Goal: Task Accomplishment & Management: Manage account settings

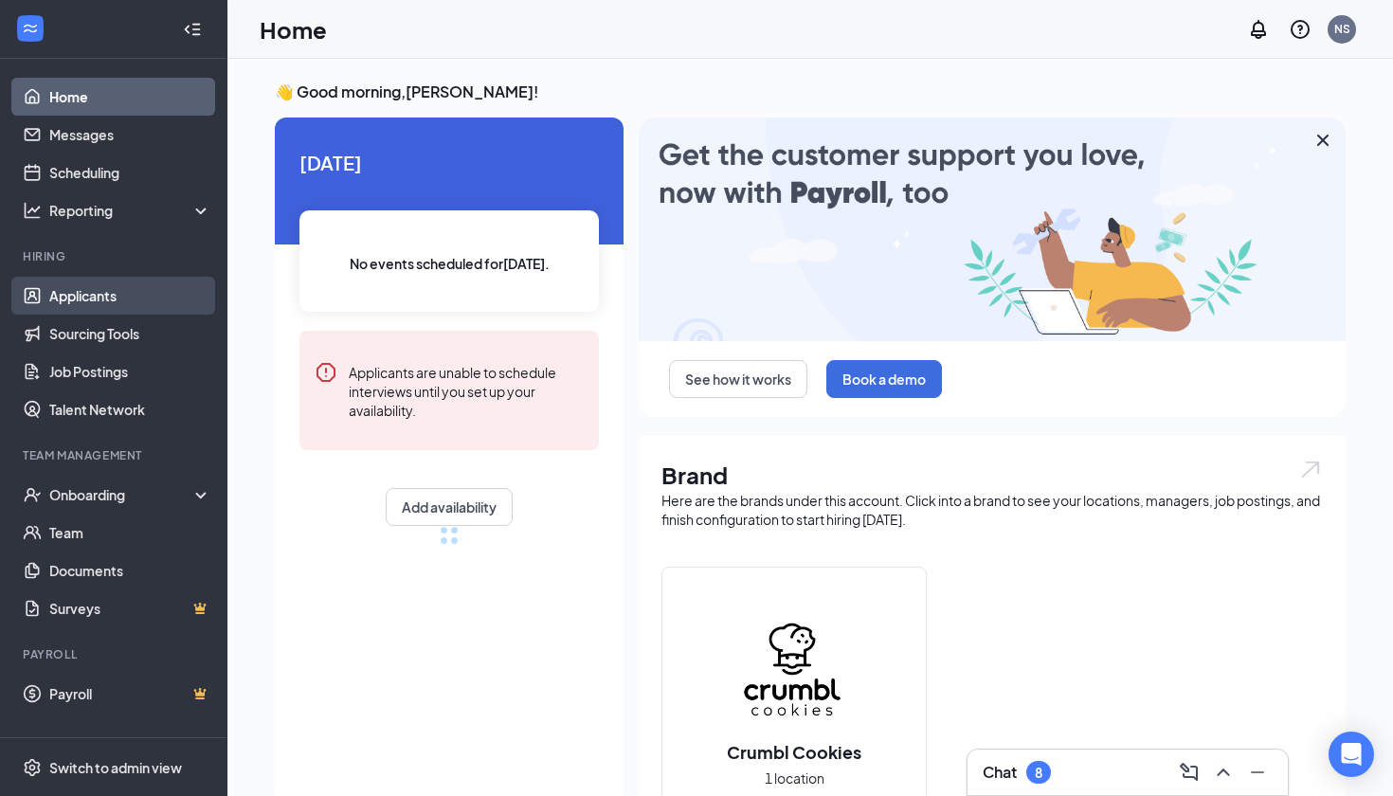
click at [95, 288] on link "Applicants" at bounding box center [130, 296] width 162 height 38
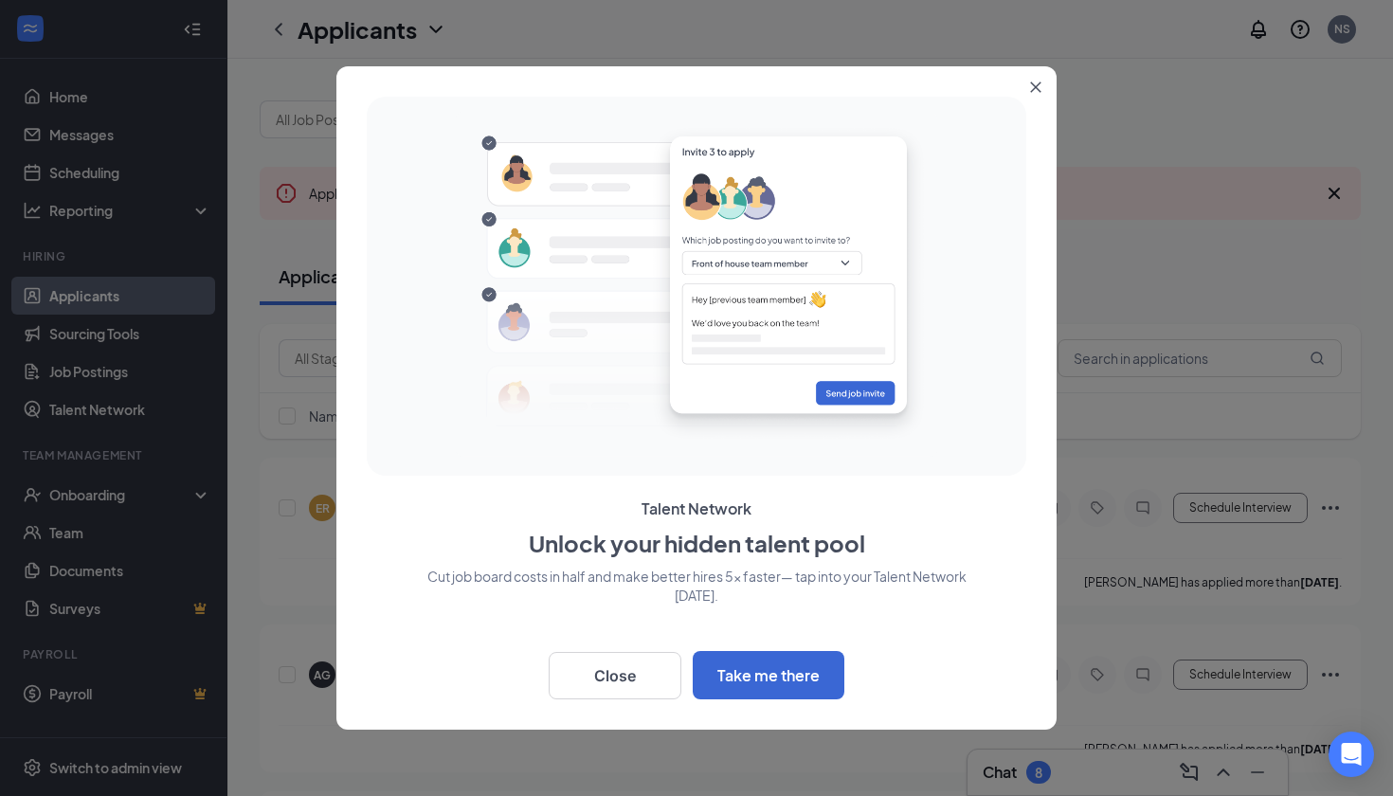
click at [1045, 84] on button "Close" at bounding box center [1039, 83] width 34 height 34
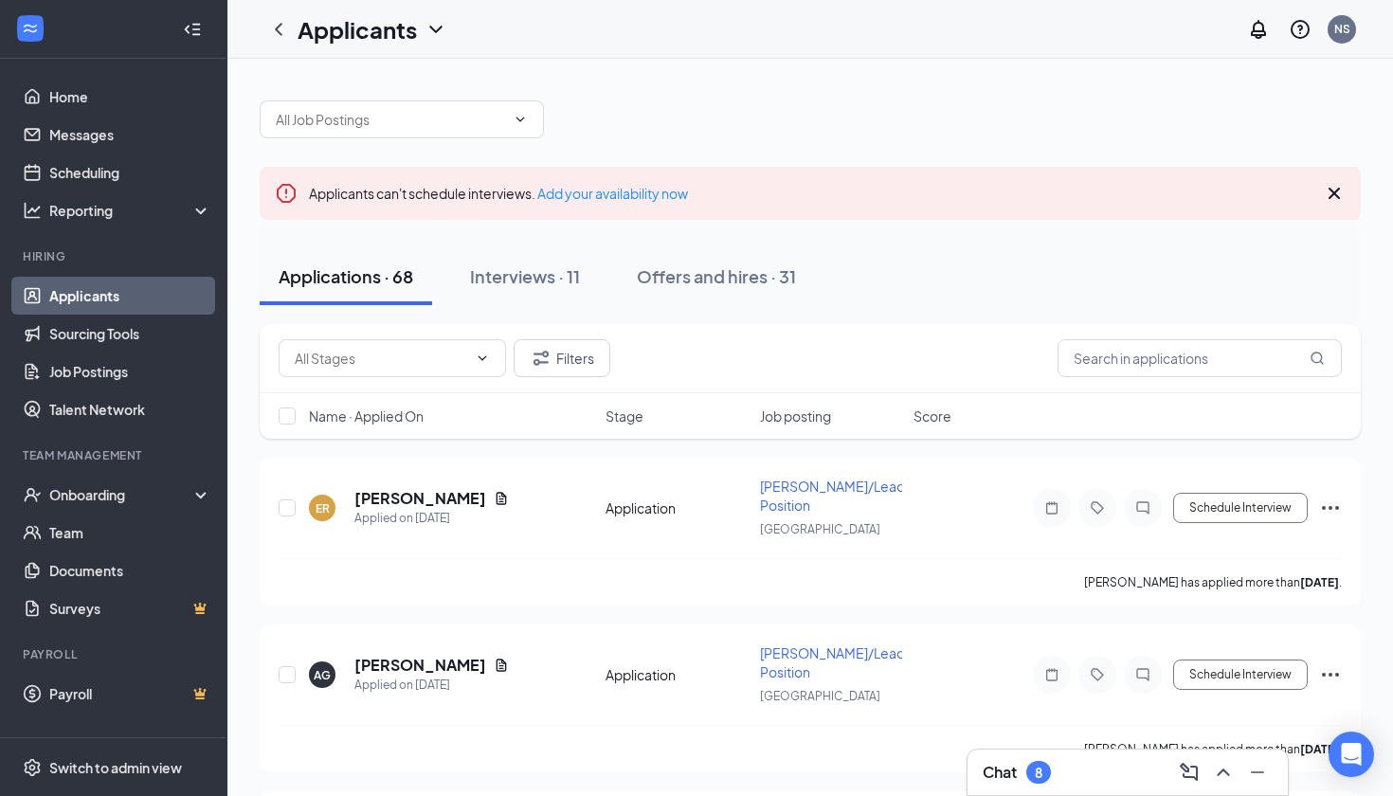
click at [1045, 84] on div at bounding box center [810, 109] width 1101 height 57
click at [117, 370] on link "Job Postings" at bounding box center [130, 371] width 162 height 38
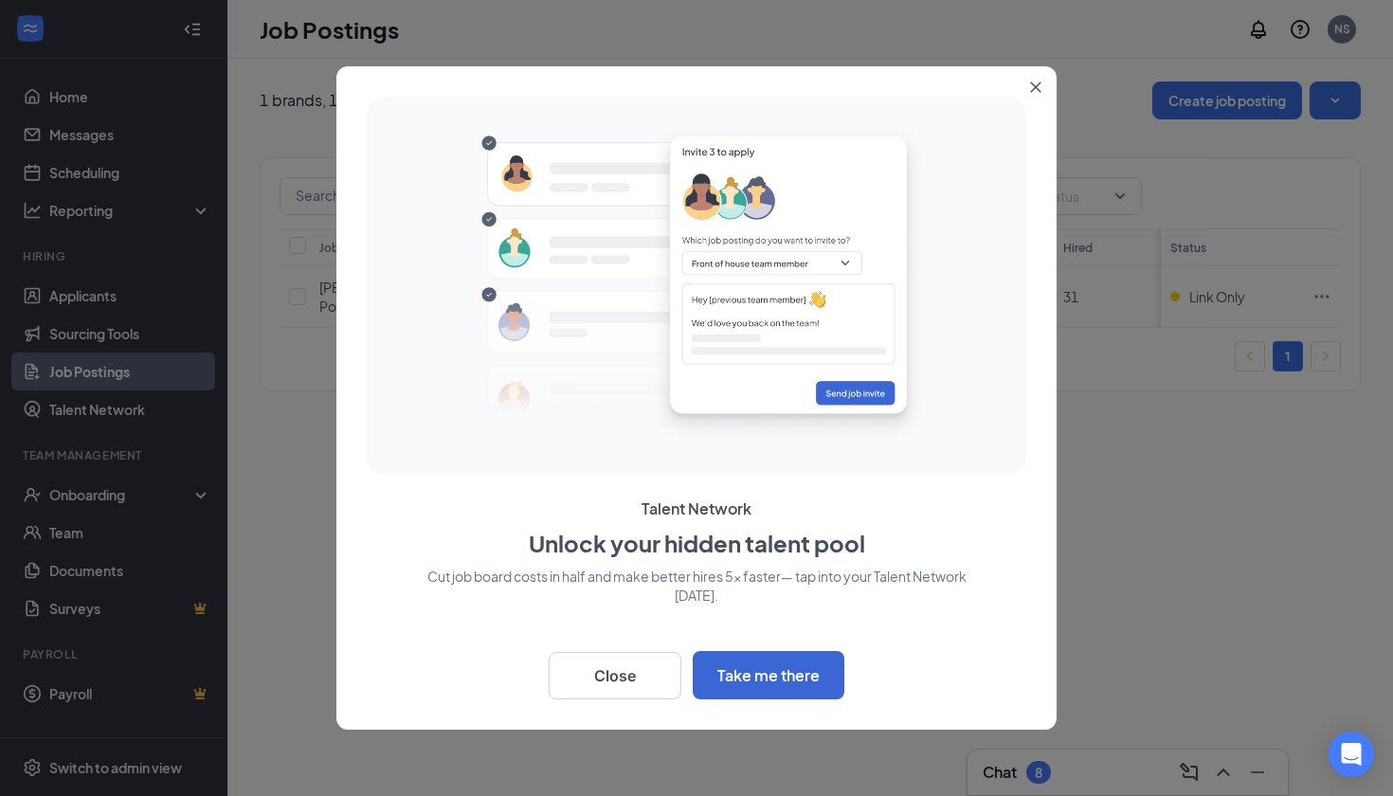
click at [1027, 84] on button "Close" at bounding box center [1039, 83] width 34 height 34
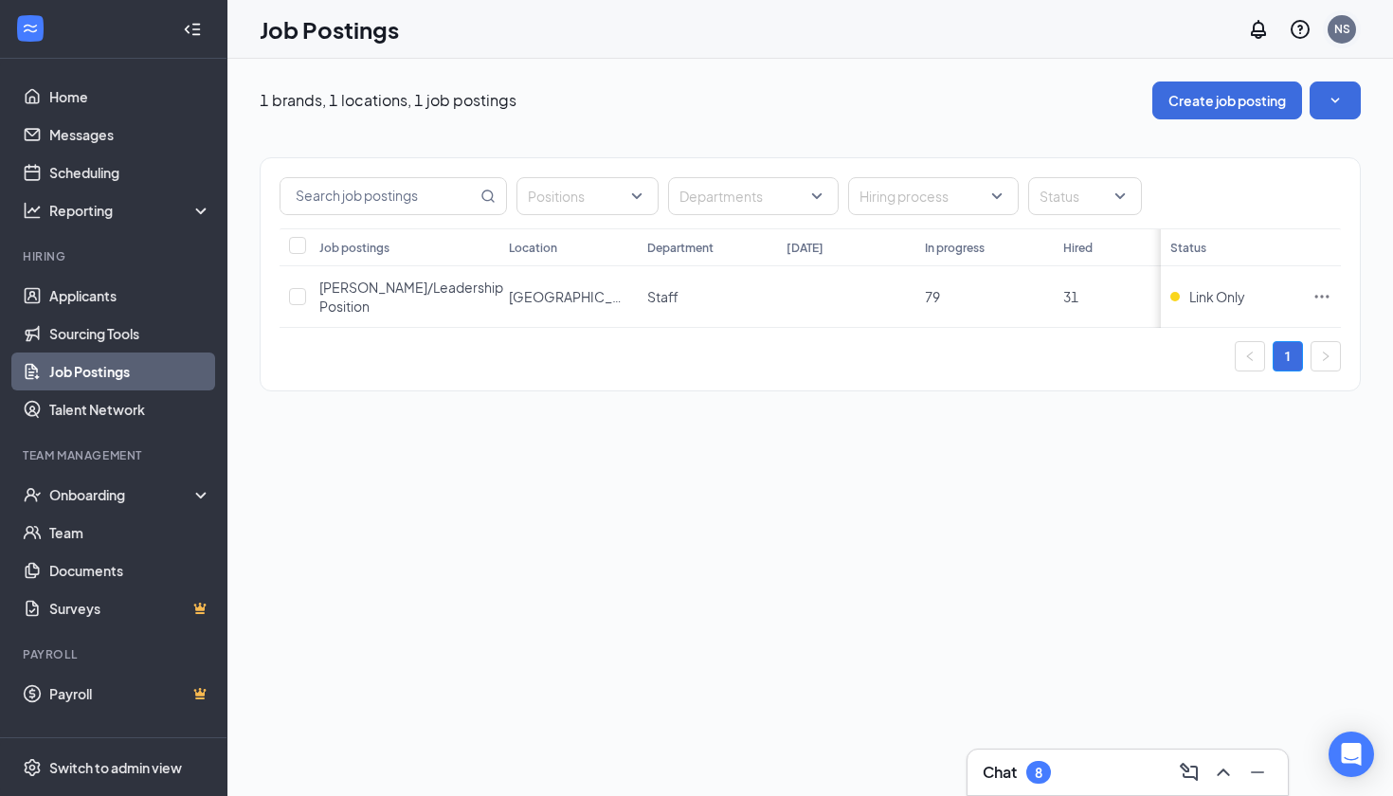
click at [1334, 26] on div "NS" at bounding box center [1342, 29] width 16 height 16
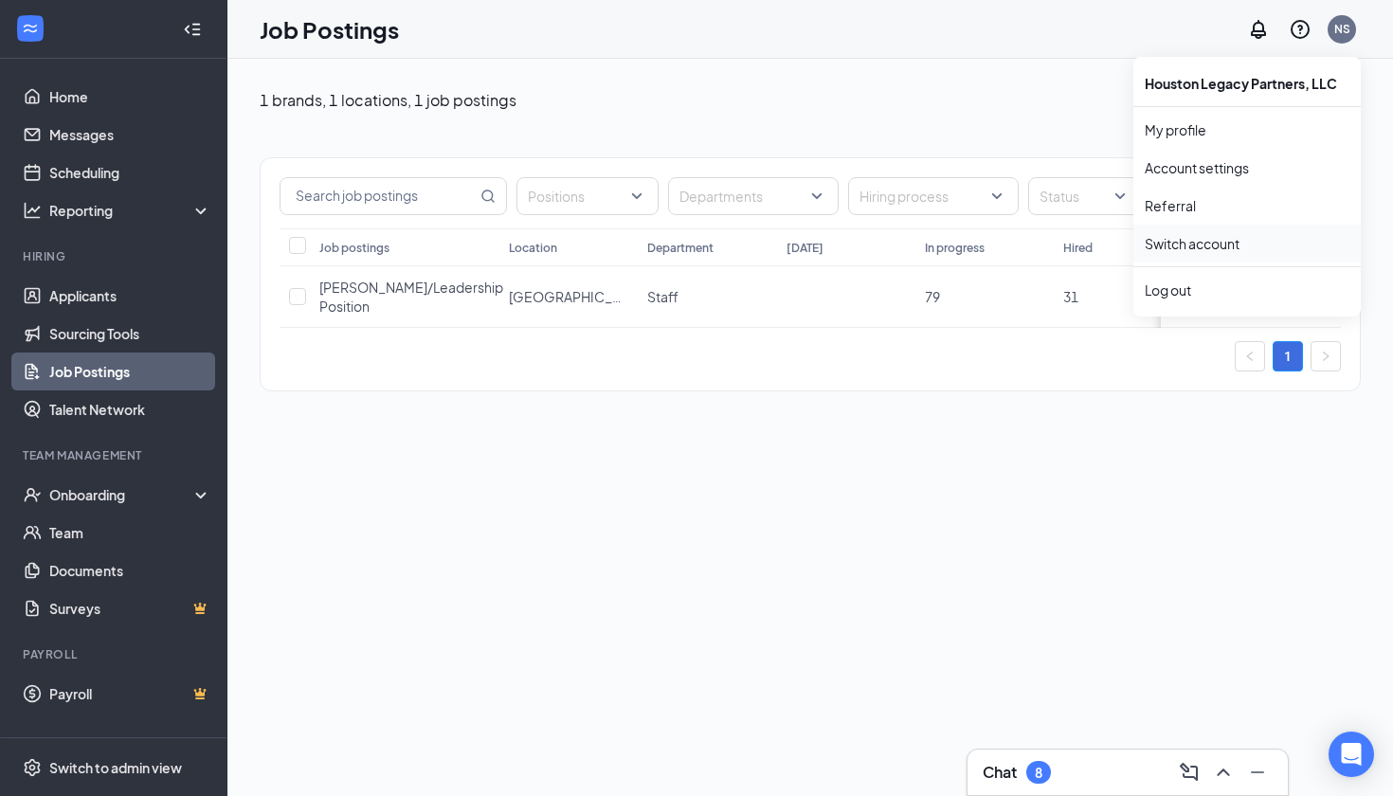
click at [1239, 238] on link "Switch account" at bounding box center [1192, 243] width 95 height 17
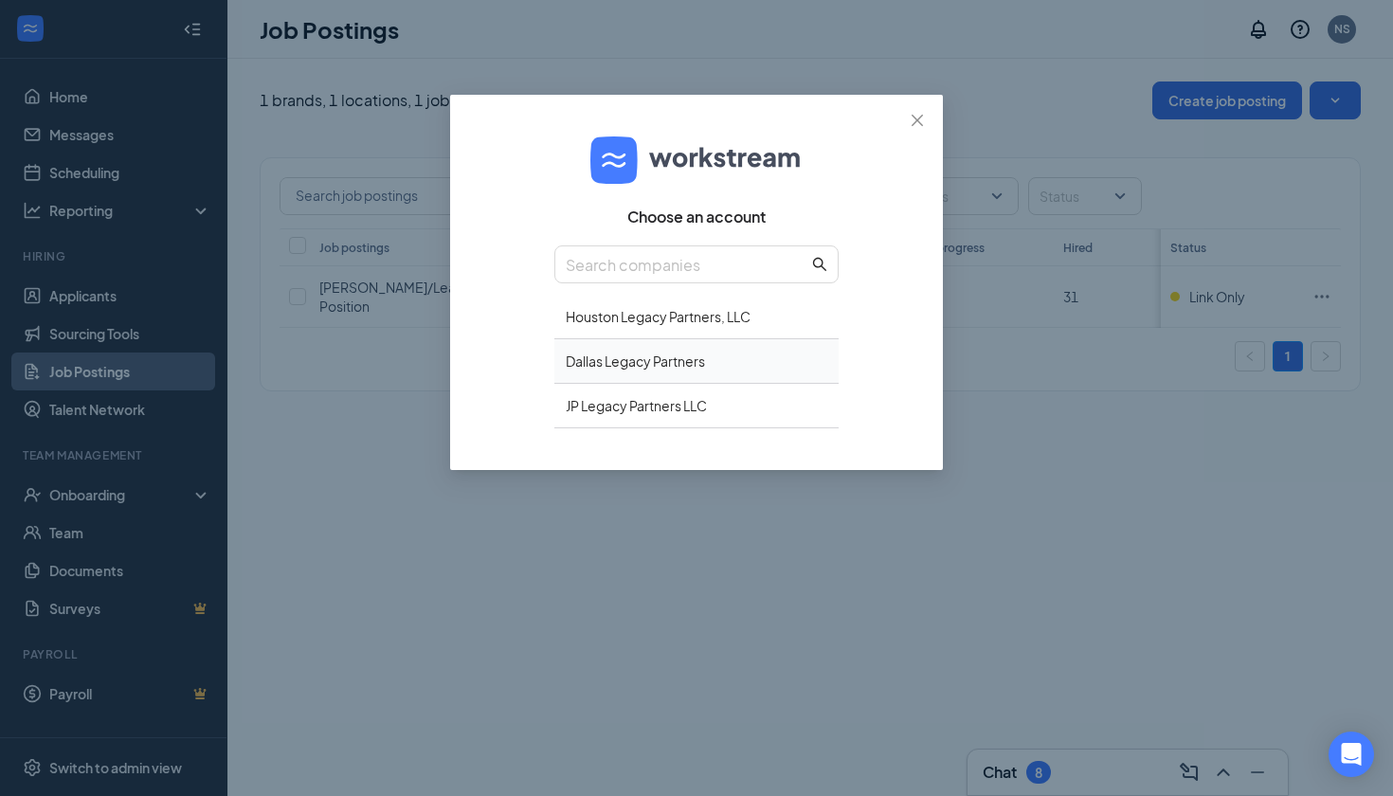
click at [738, 365] on div "Dallas Legacy Partners" at bounding box center [696, 361] width 284 height 45
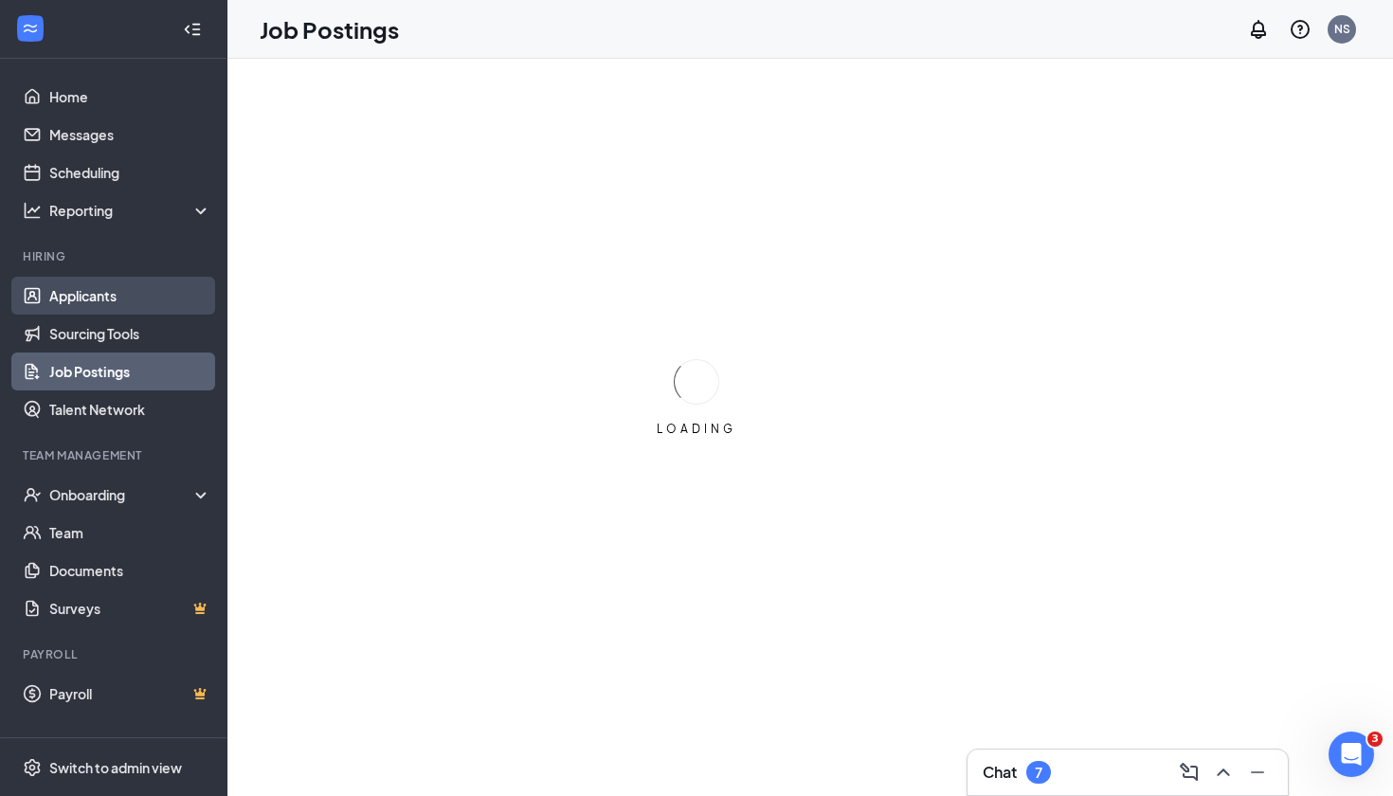
click at [113, 313] on link "Applicants" at bounding box center [130, 296] width 162 height 38
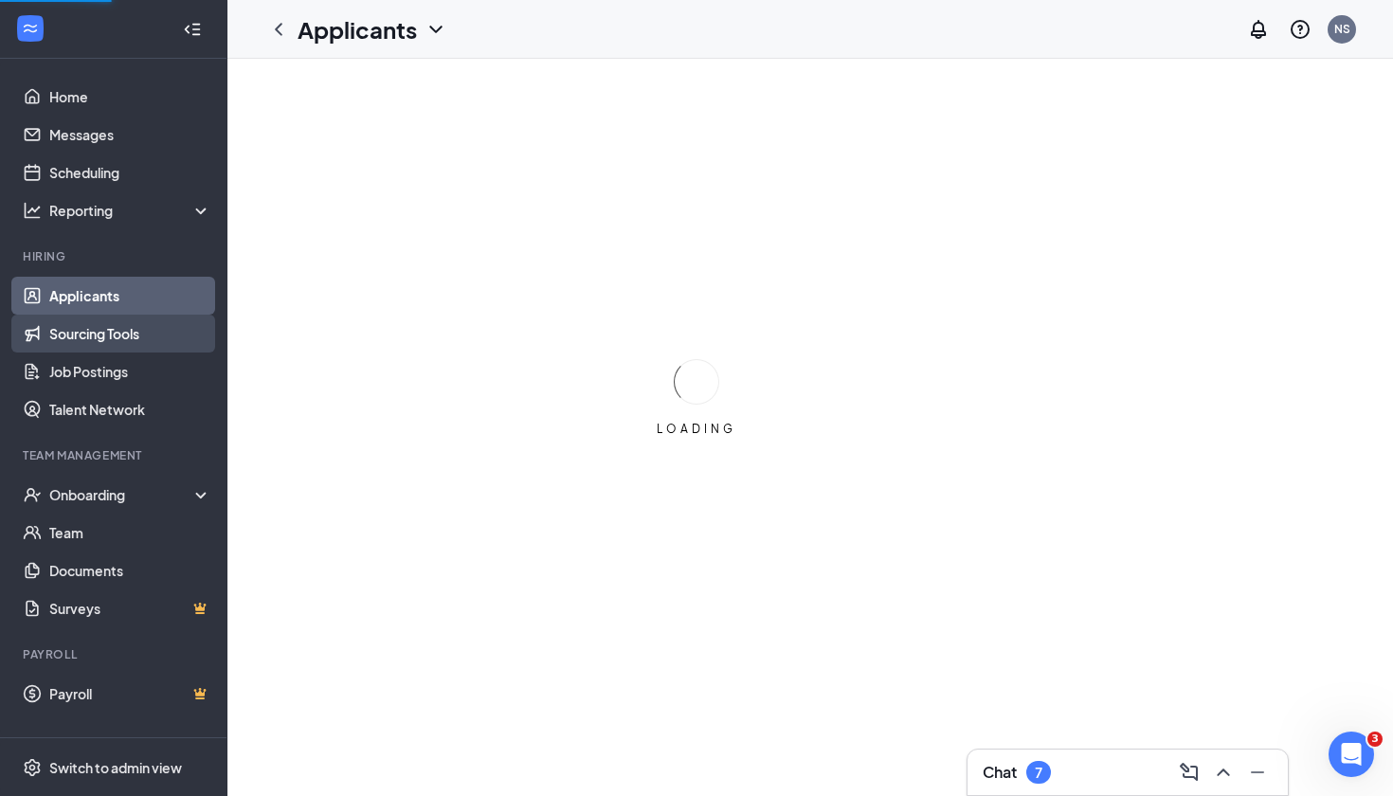
click at [111, 334] on link "Sourcing Tools" at bounding box center [130, 334] width 162 height 38
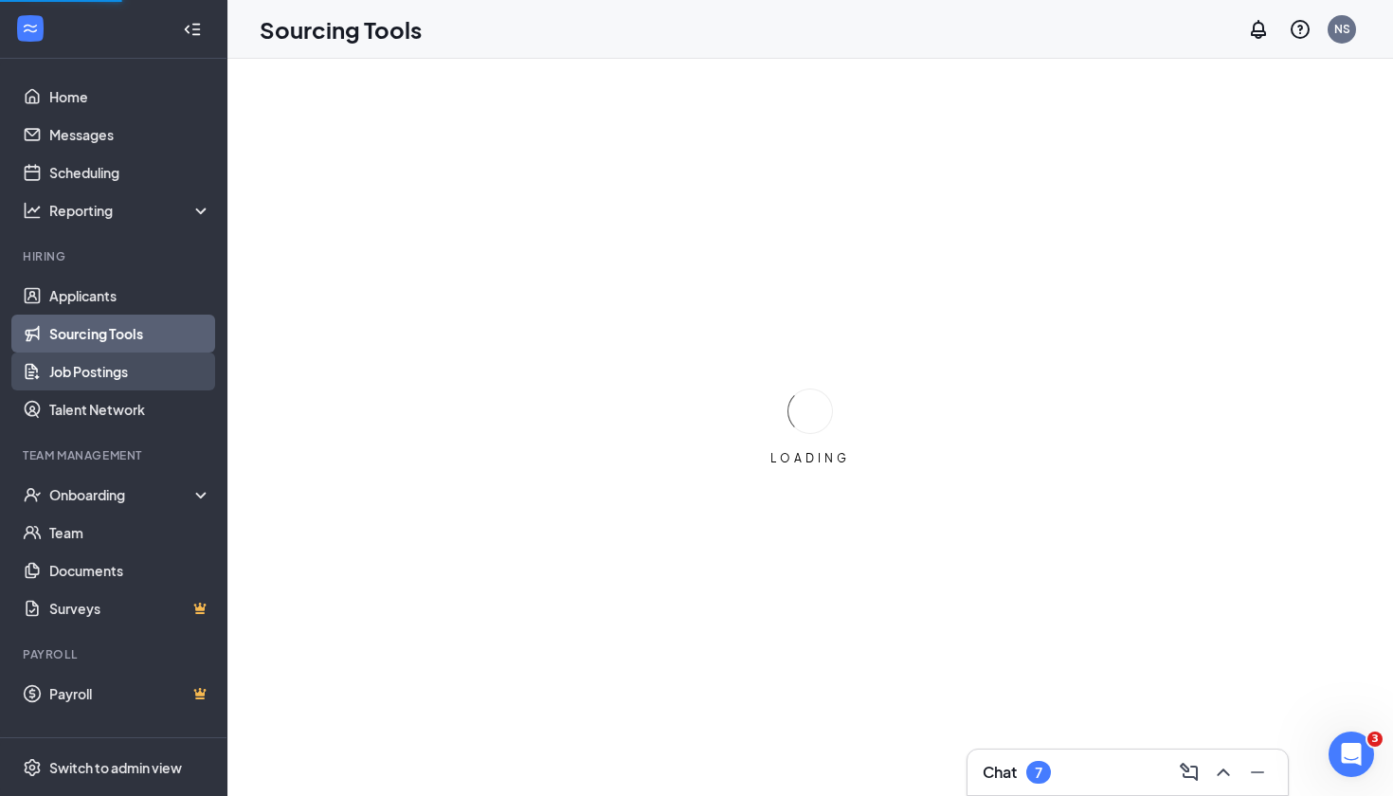
click at [106, 360] on link "Job Postings" at bounding box center [130, 371] width 162 height 38
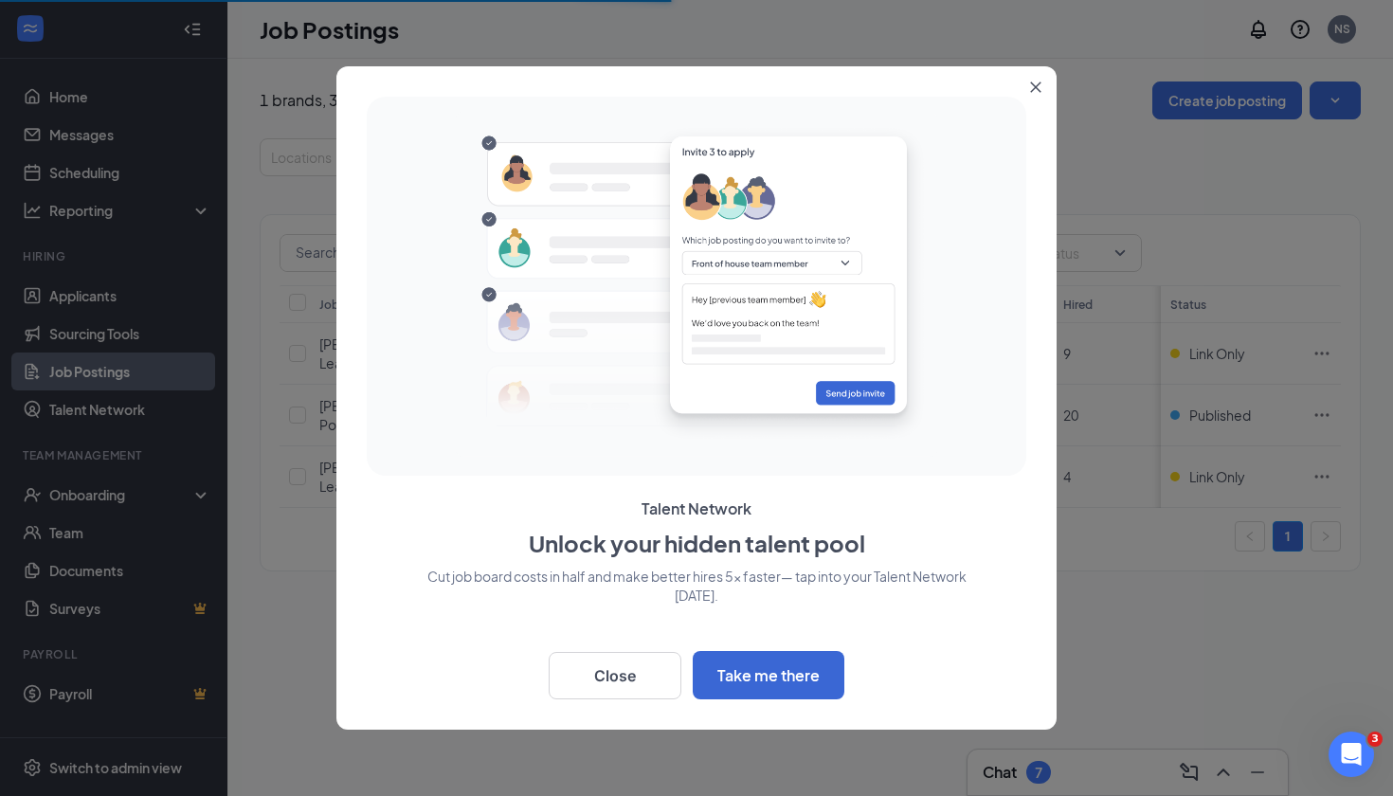
click at [1037, 91] on icon "Close" at bounding box center [1035, 86] width 11 height 11
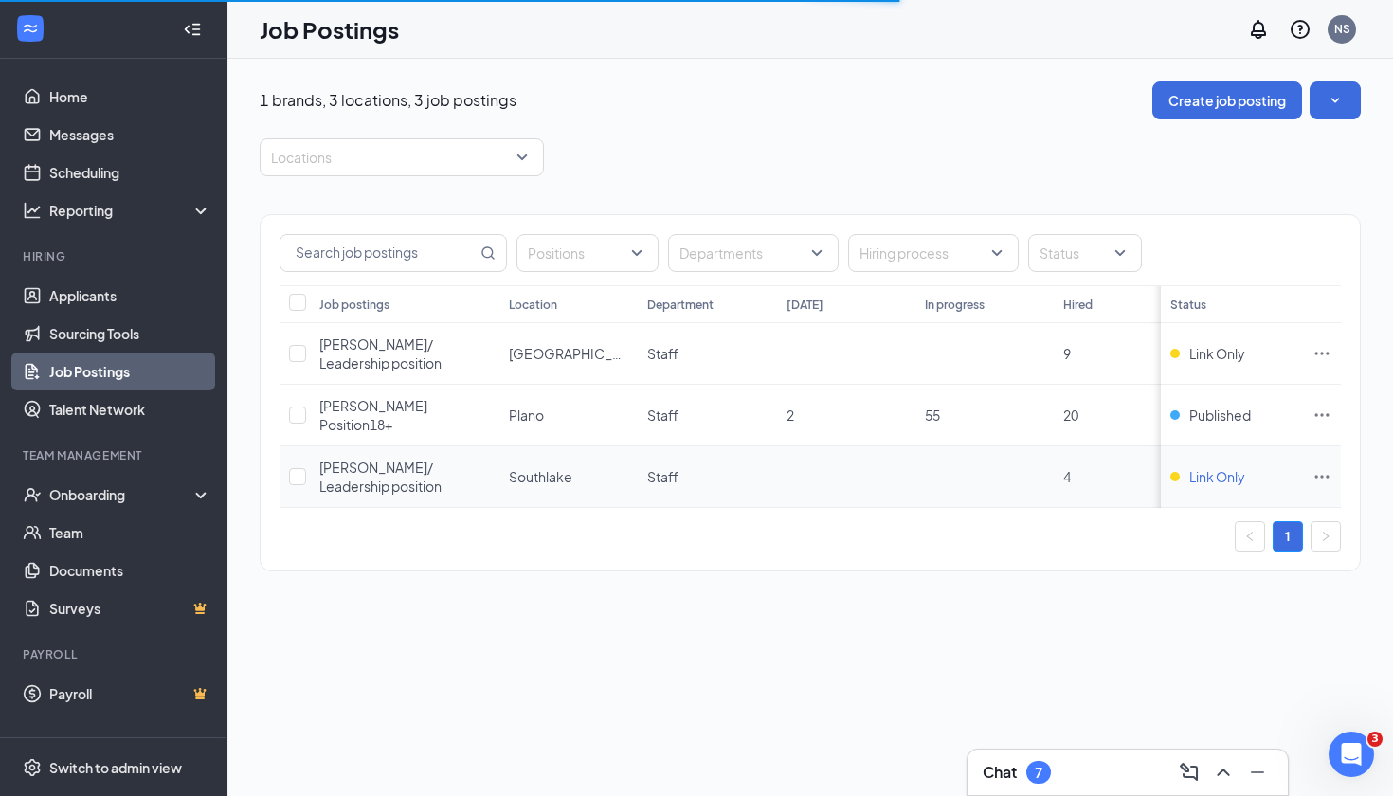
click at [1186, 467] on div "Link Only" at bounding box center [1207, 476] width 75 height 19
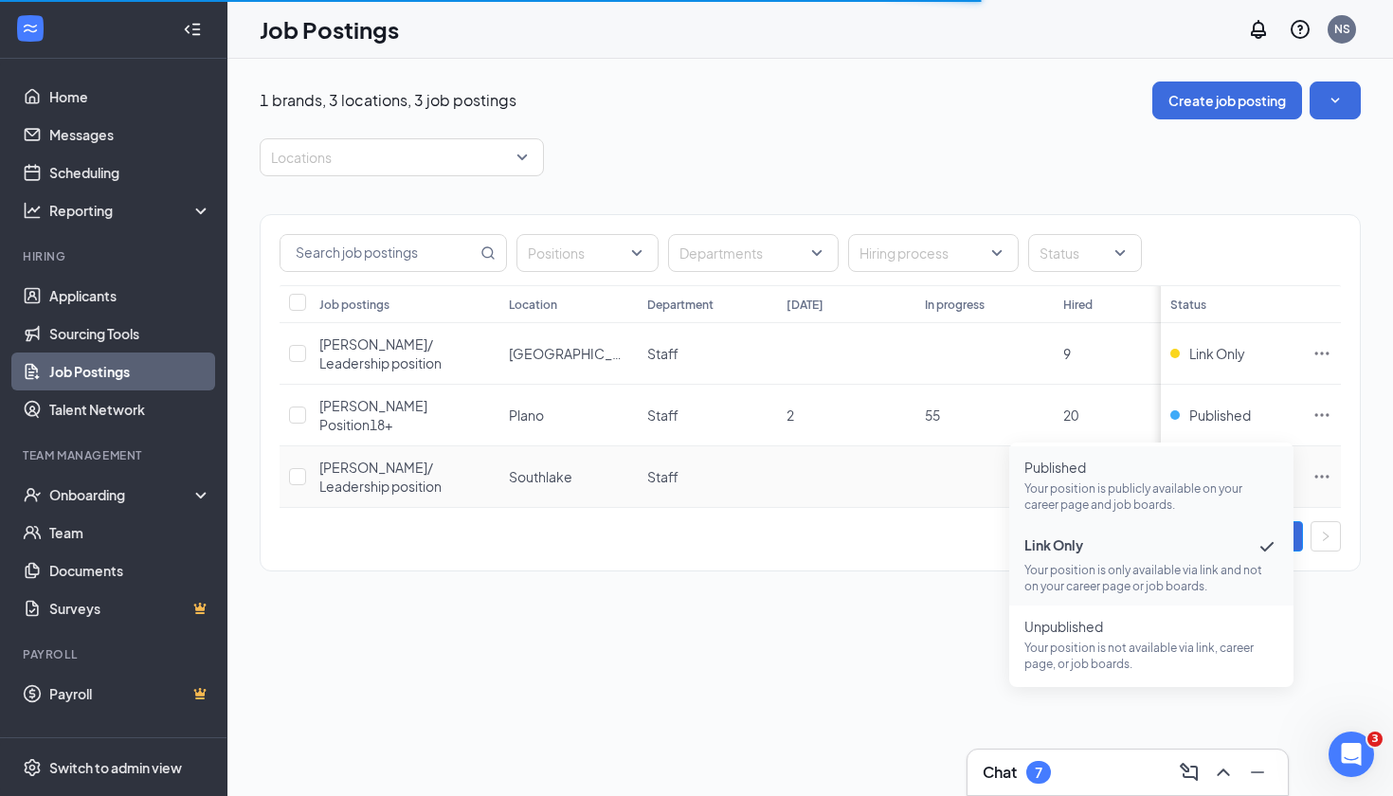
click at [1141, 507] on p "Your position is publicly available on your career page and job boards." at bounding box center [1151, 496] width 254 height 32
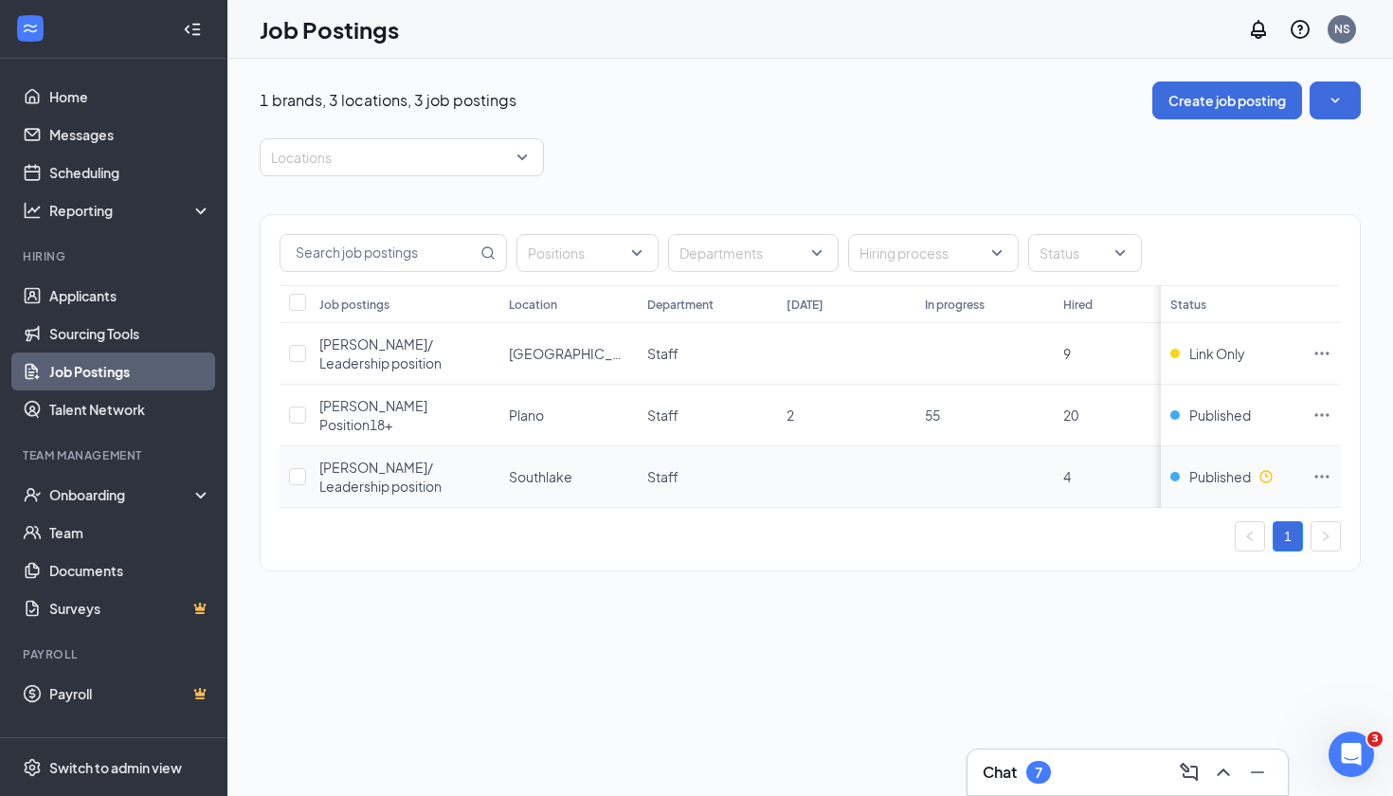
click at [1265, 469] on icon "Clock" at bounding box center [1265, 476] width 15 height 15
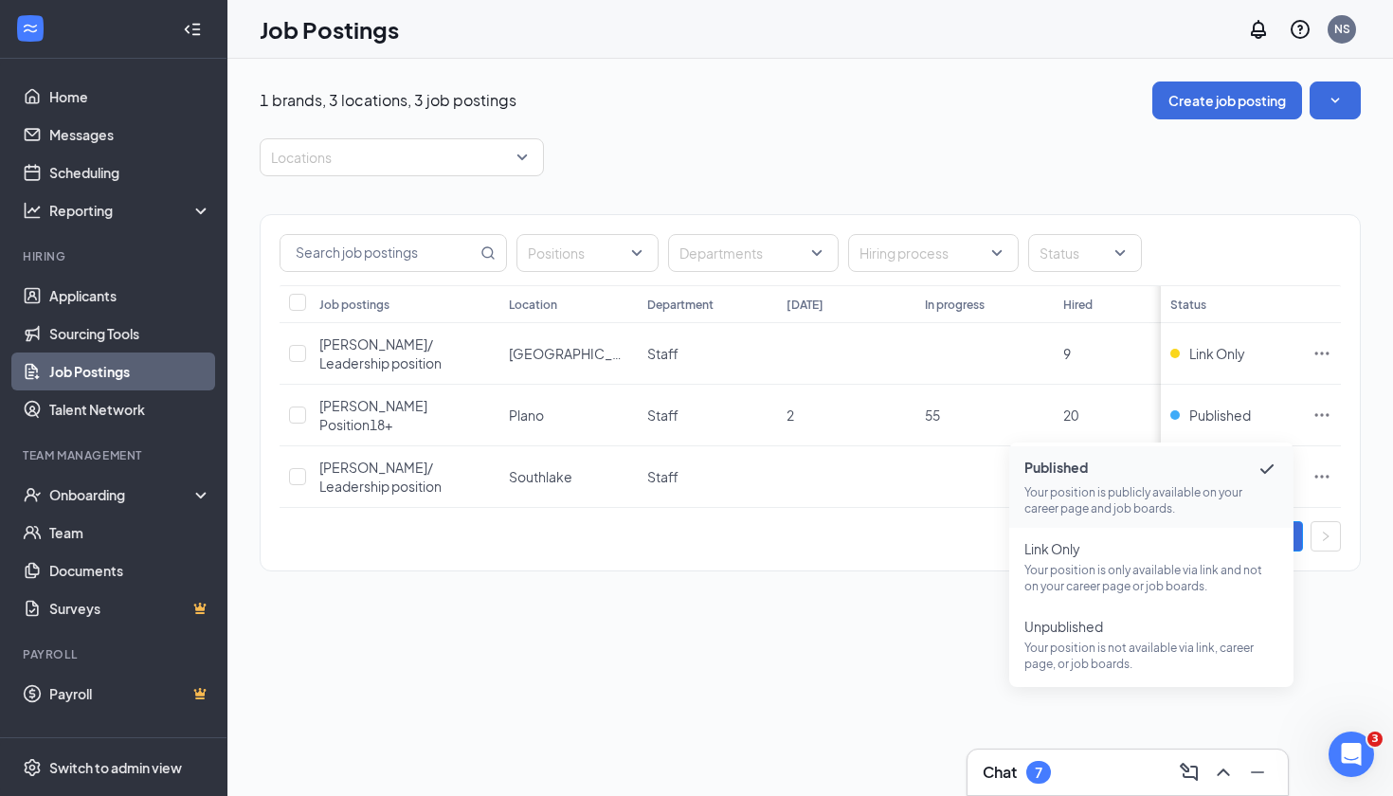
click at [683, 616] on div "1 brands, 3 locations, 3 job postings Create job posting Locations Positions De…" at bounding box center [809, 427] width 1165 height 737
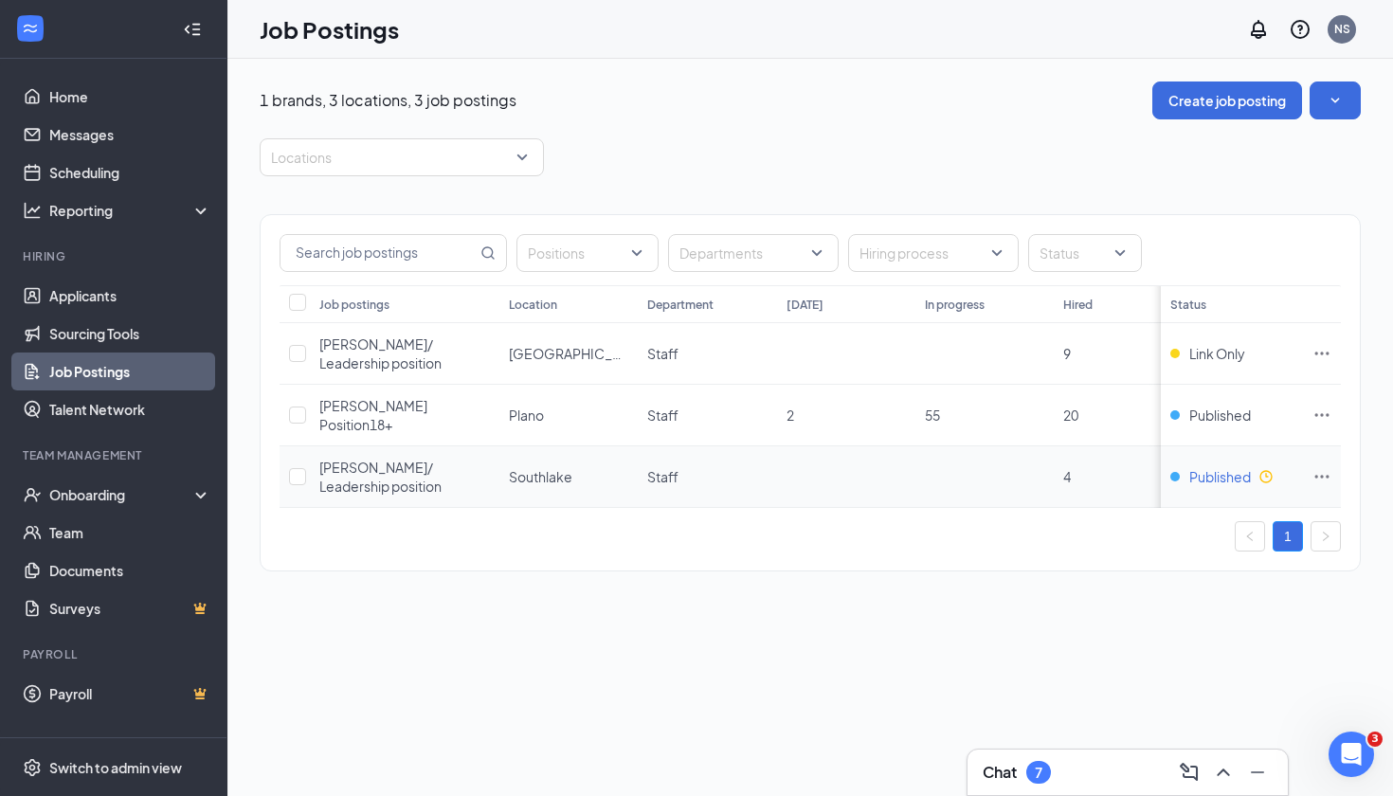
click at [1215, 467] on span "Published" at bounding box center [1220, 476] width 62 height 19
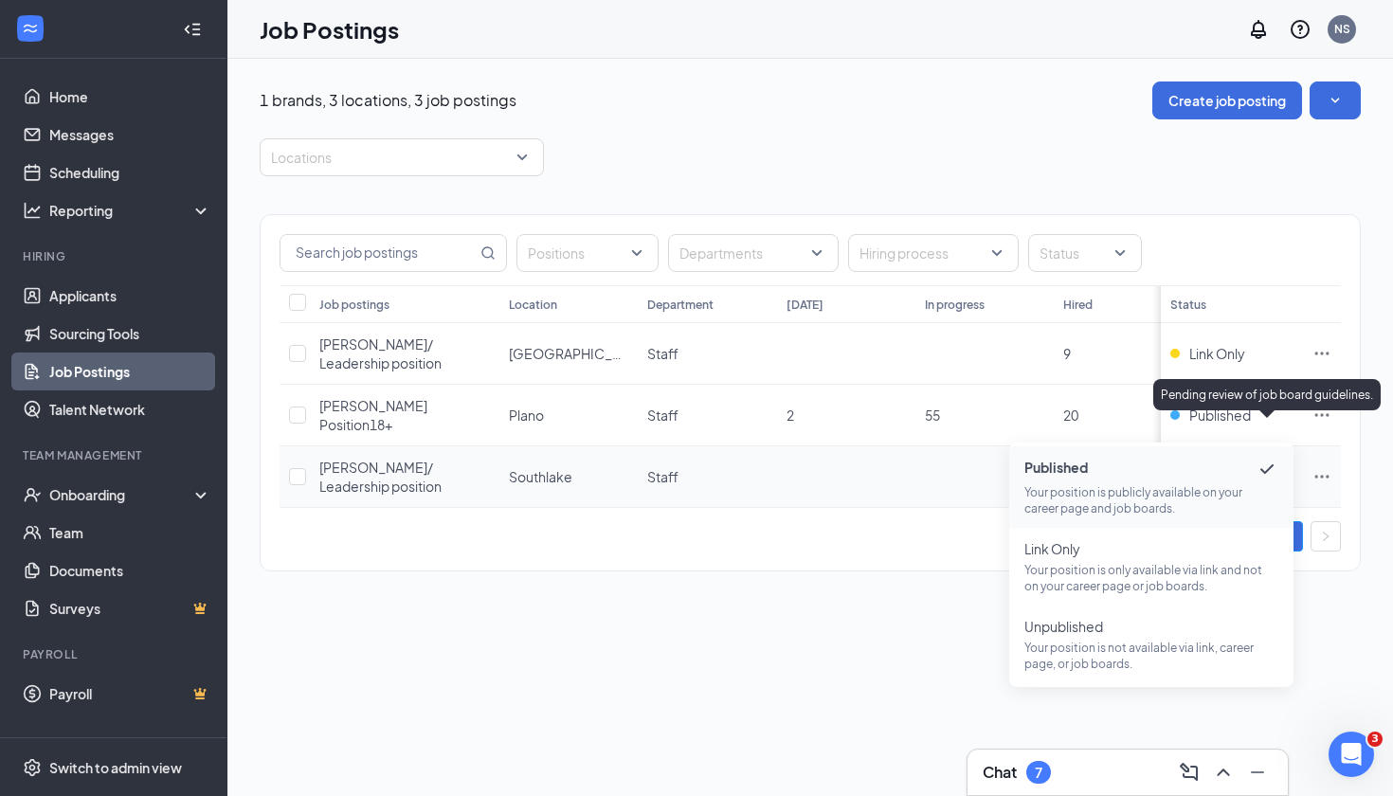
click at [1273, 469] on icon "Clock" at bounding box center [1265, 476] width 15 height 15
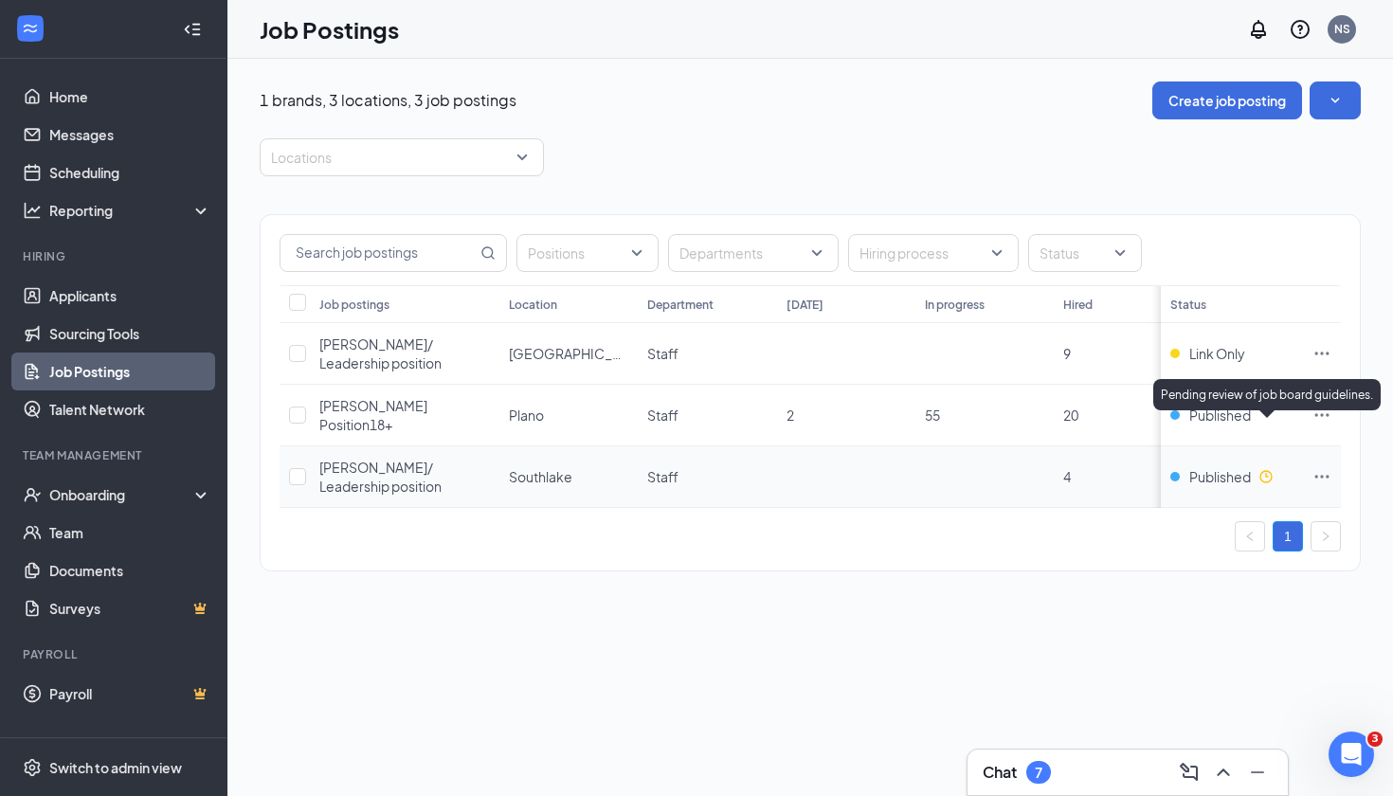
click at [1264, 470] on icon "Clock" at bounding box center [1265, 476] width 12 height 12
click at [1161, 538] on div "1 brands, 3 locations, 3 job postings Create job posting Locations Positions De…" at bounding box center [809, 336] width 1165 height 554
click at [1315, 467] on icon "Ellipses" at bounding box center [1321, 476] width 19 height 19
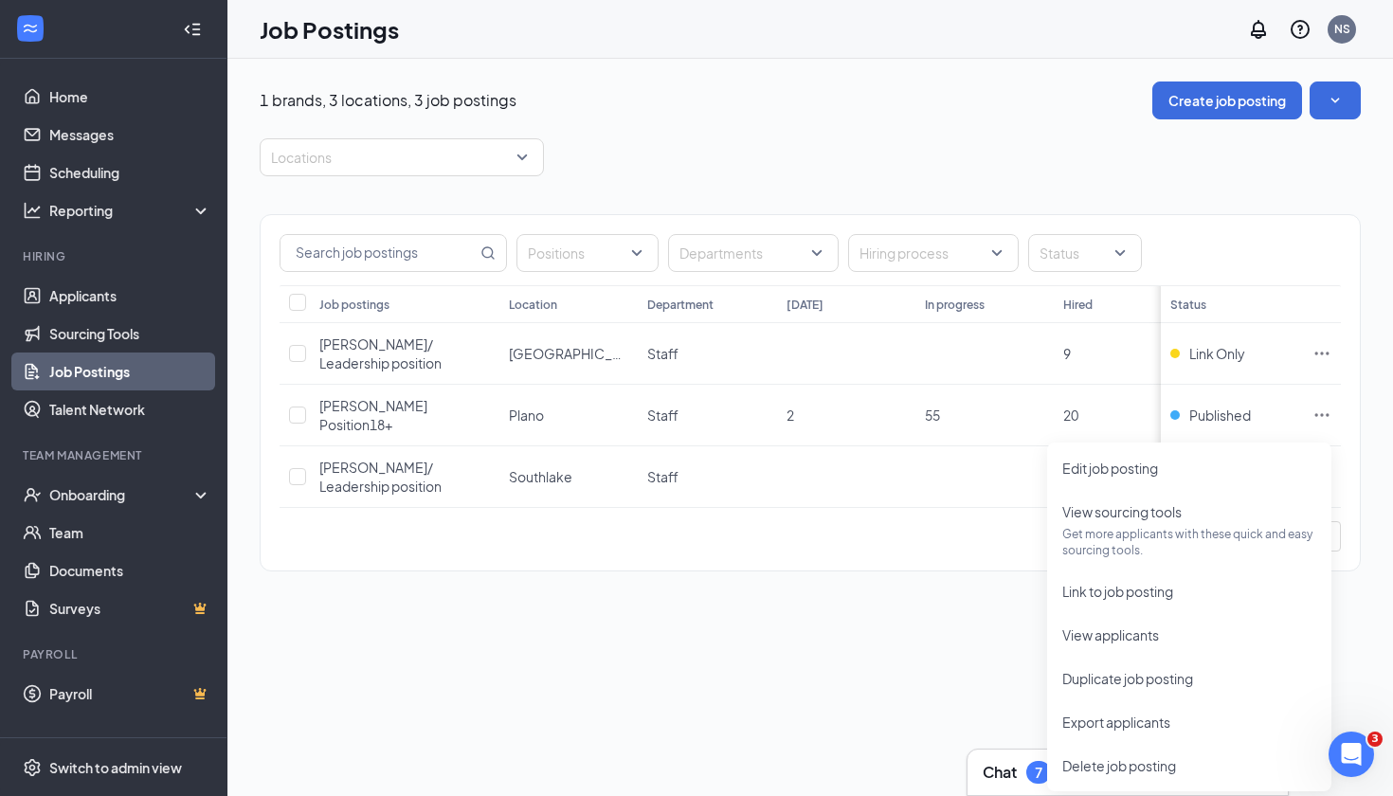
click at [784, 628] on div "1 brands, 3 locations, 3 job postings Create job posting Locations Positions De…" at bounding box center [809, 427] width 1165 height 737
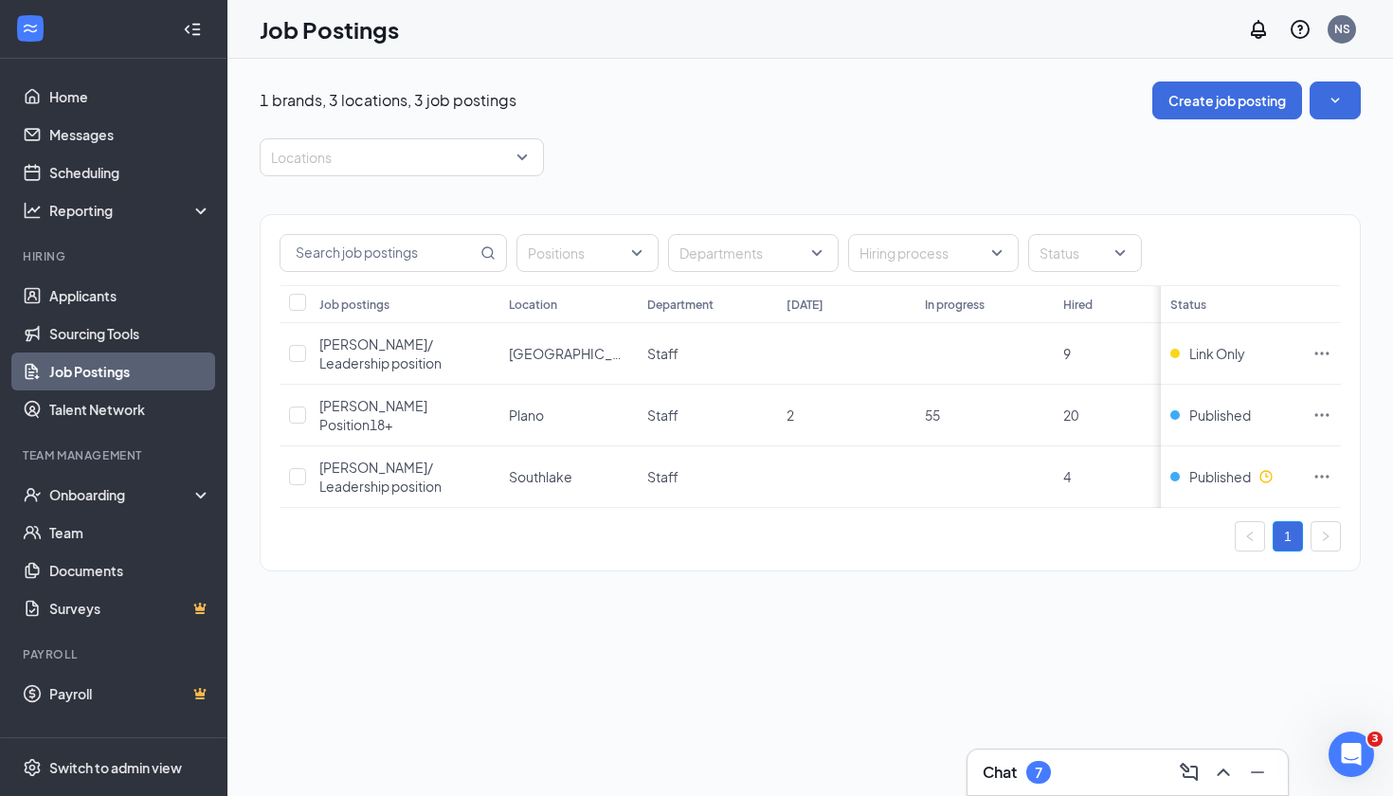
click at [727, 7] on div "Job Postings NS" at bounding box center [809, 29] width 1165 height 59
click at [1260, 469] on icon "Clock" at bounding box center [1265, 476] width 15 height 15
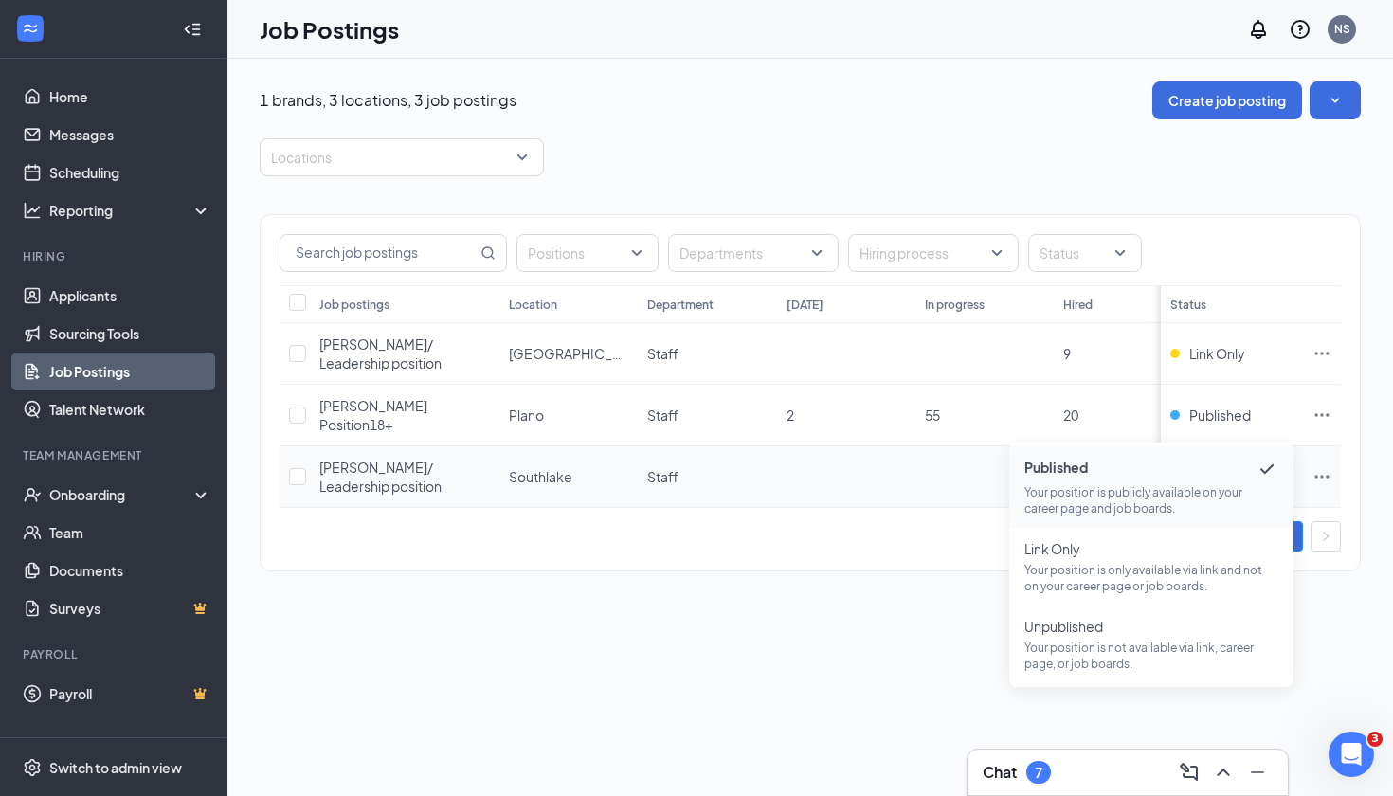
click at [629, 446] on td "Southlake" at bounding box center [568, 477] width 138 height 62
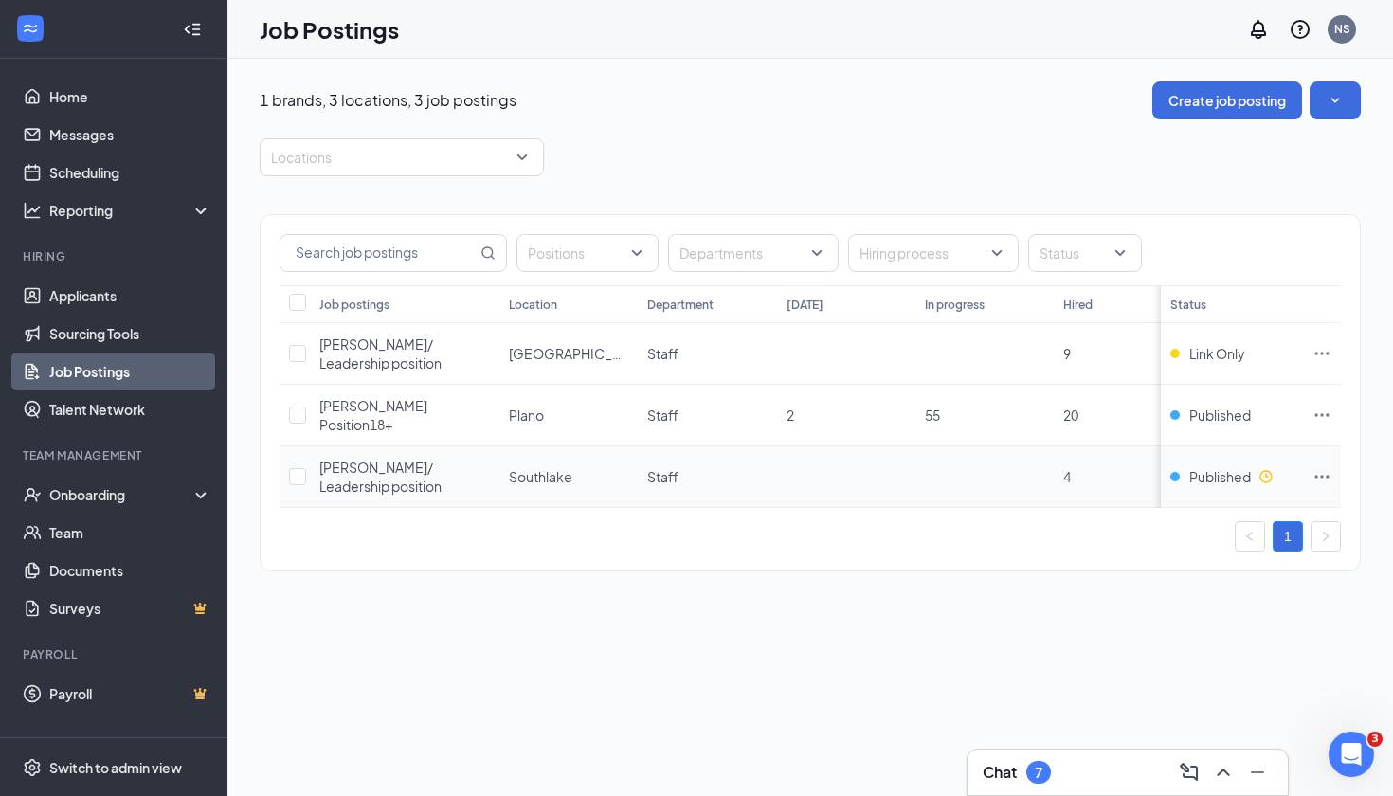
click at [442, 459] on span "[PERSON_NAME]/ Leadership position" at bounding box center [380, 477] width 122 height 36
